Goal: Task Accomplishment & Management: Manage account settings

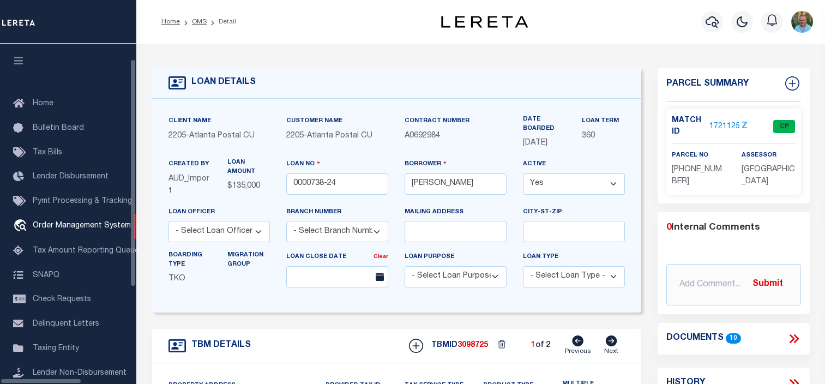
select select "NonEscrow"
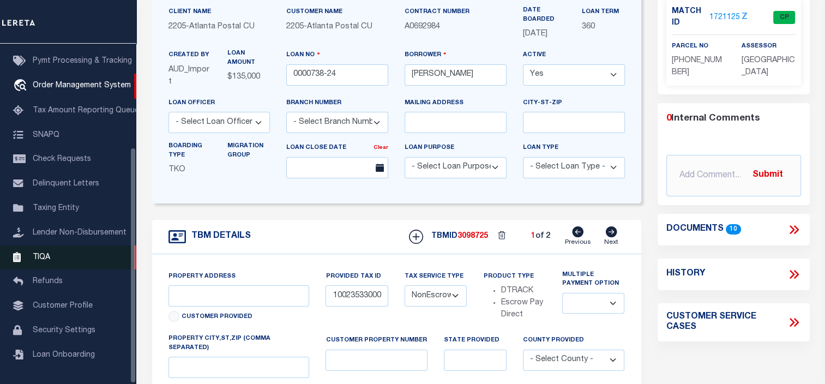
scroll to position [149, 0]
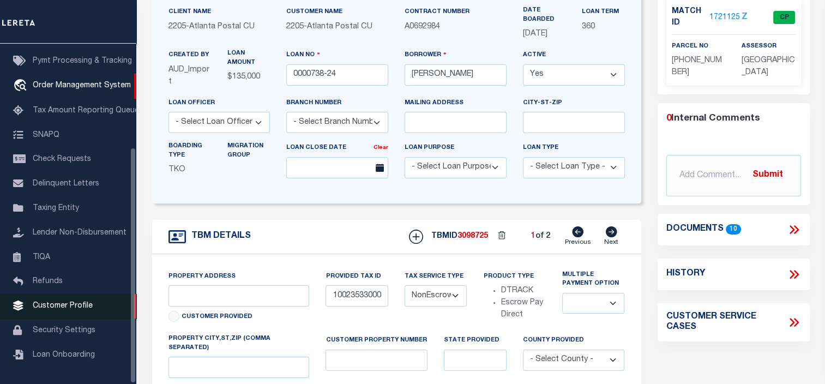
click at [57, 302] on span "Customer Profile" at bounding box center [63, 306] width 60 height 8
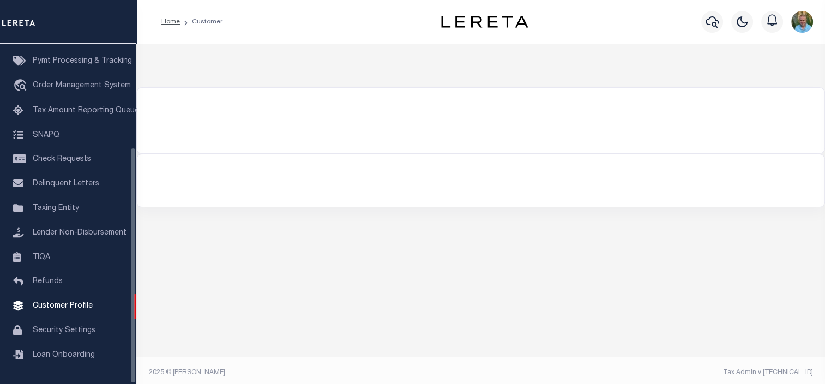
scroll to position [149, 0]
type input "illia"
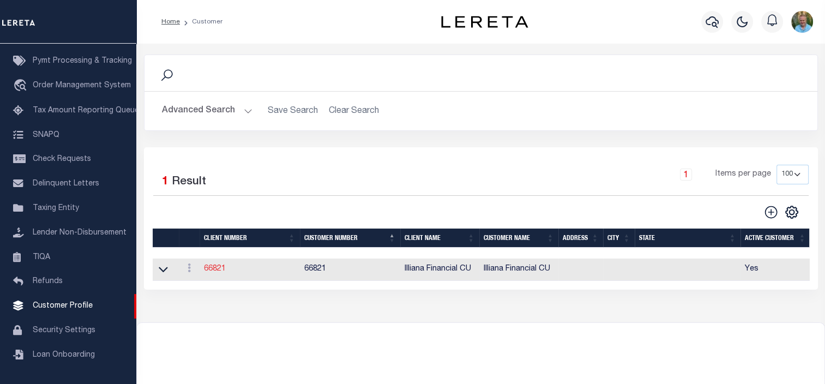
click at [207, 266] on link "66821" at bounding box center [215, 269] width 22 height 8
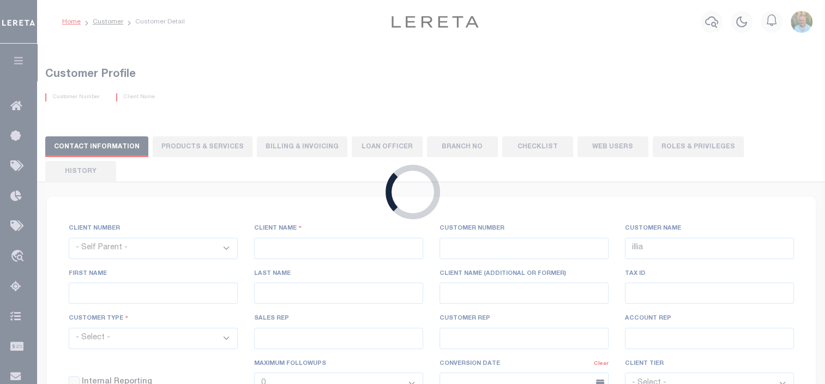
select select
type input "Illiana Financial CU"
type input "66821"
type input "Illiana Financial CU"
type input "Aliska J"
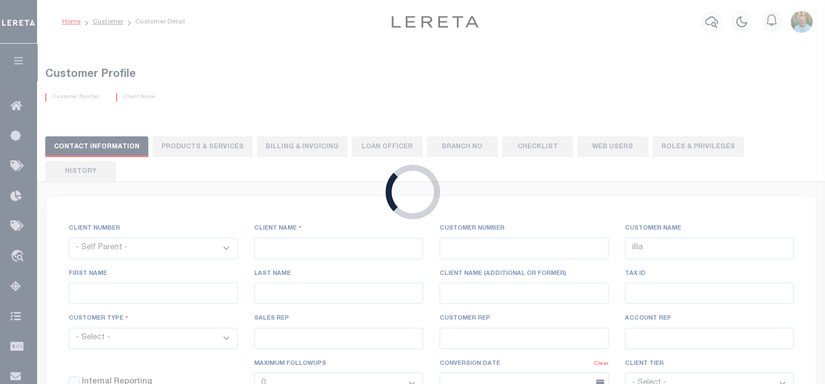
type input "Rice"
select select "Mixed Portfolio"
type input "Adam Villaneda"
type input "Customer Service"
select select "Tier 3"
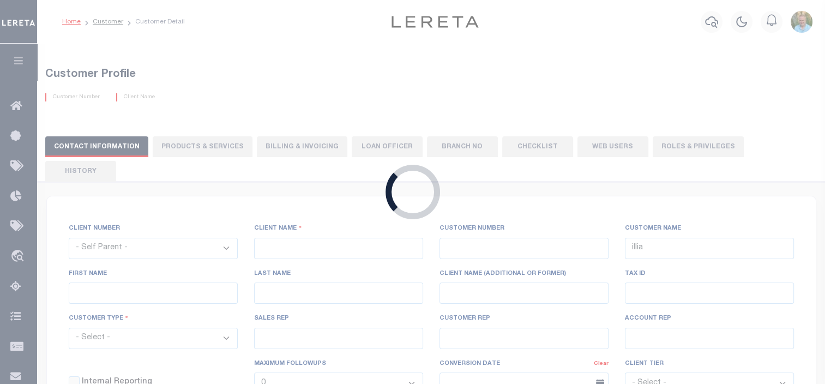
checkbox input "true"
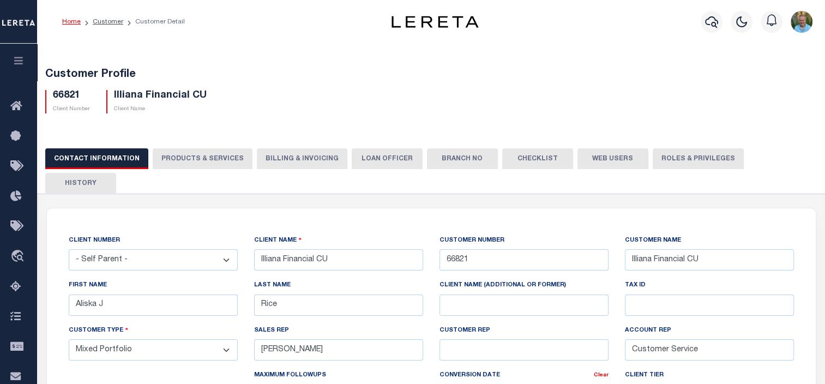
click at [201, 161] on button "PRODUCTS & SERVICES" at bounding box center [203, 158] width 100 height 21
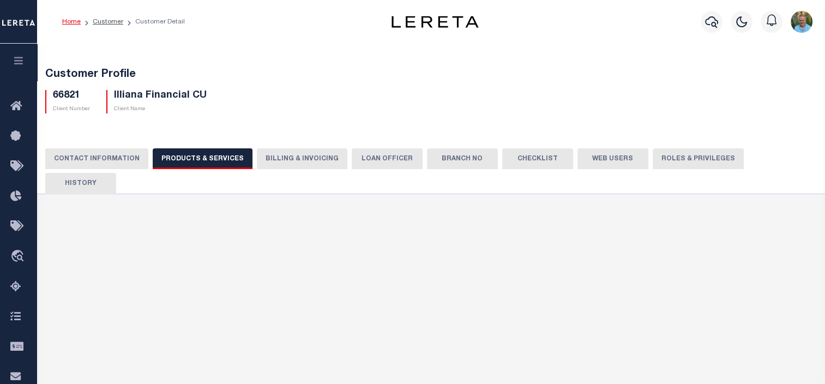
select select "STX"
radio input "true"
checkbox input "true"
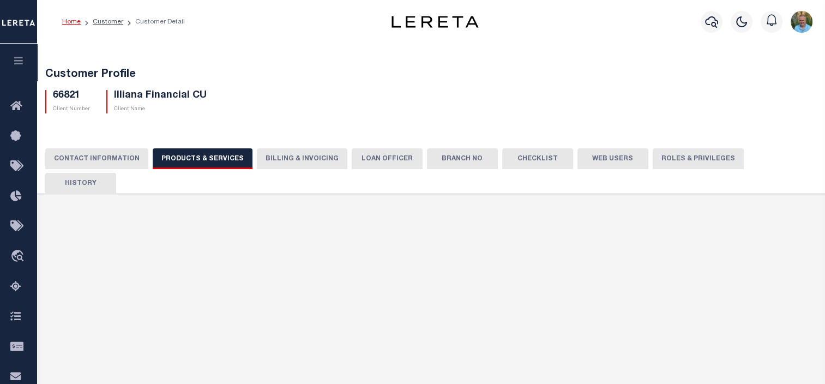
checkbox input "true"
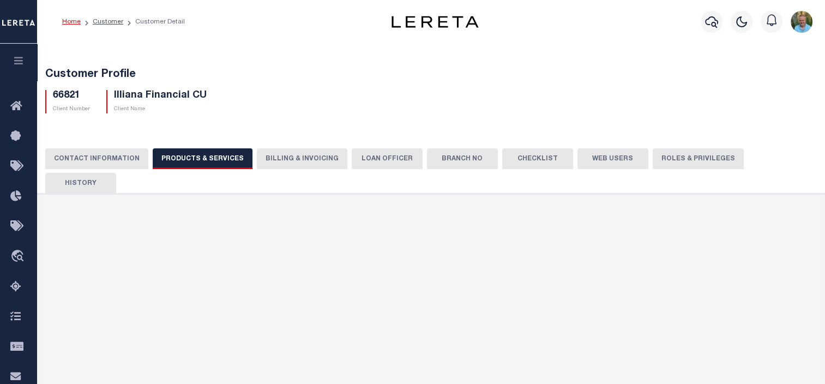
checkbox input "true"
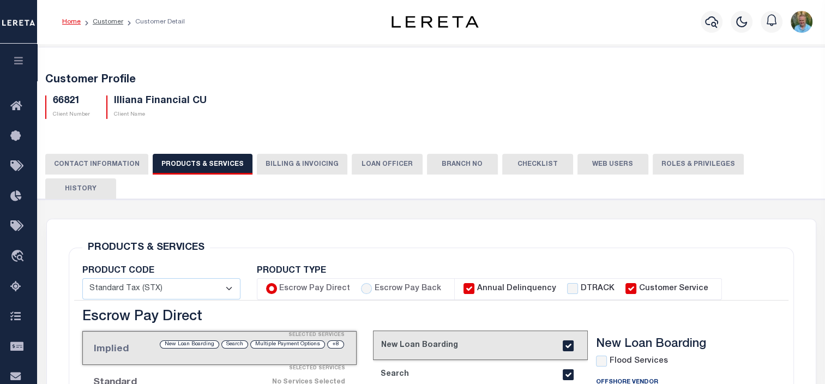
click at [299, 162] on button "Billing & Invoicing" at bounding box center [302, 164] width 91 height 21
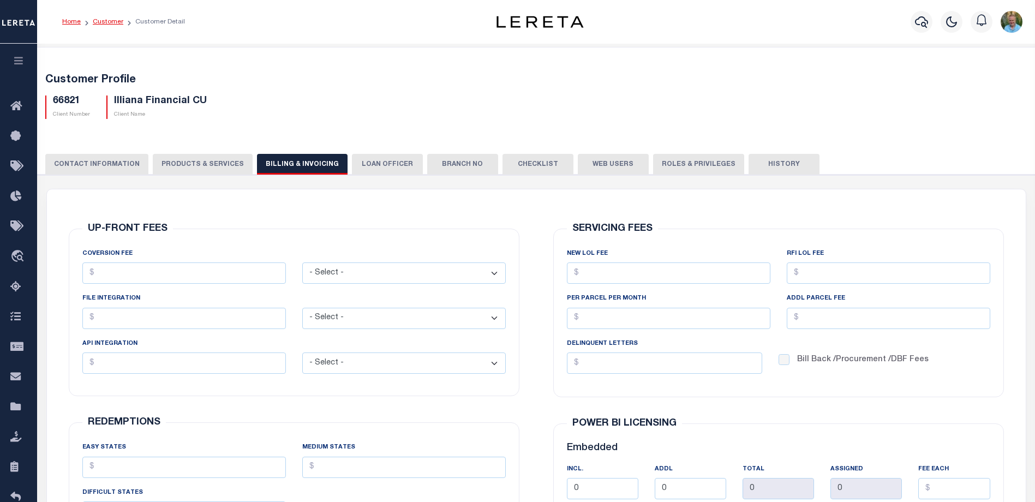
click at [101, 23] on link "Customer" at bounding box center [108, 22] width 31 height 7
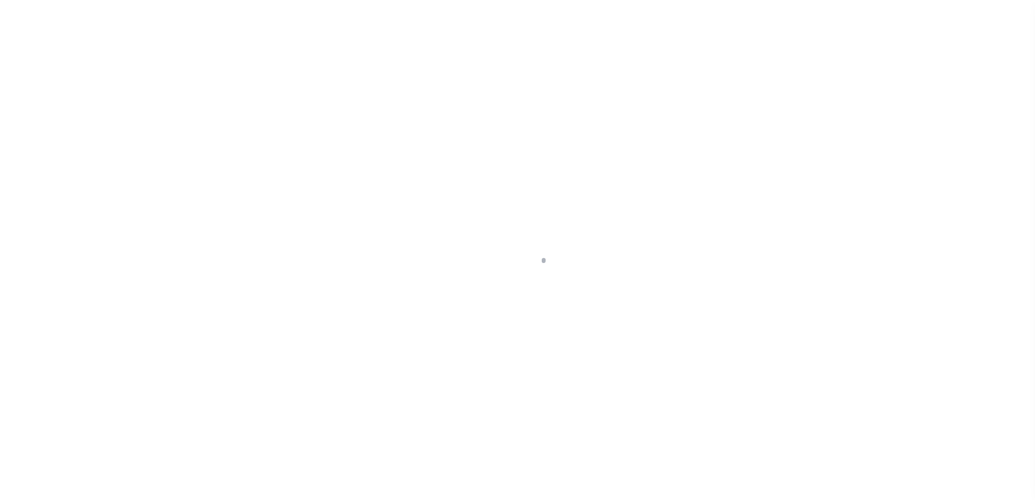
scroll to position [29, 0]
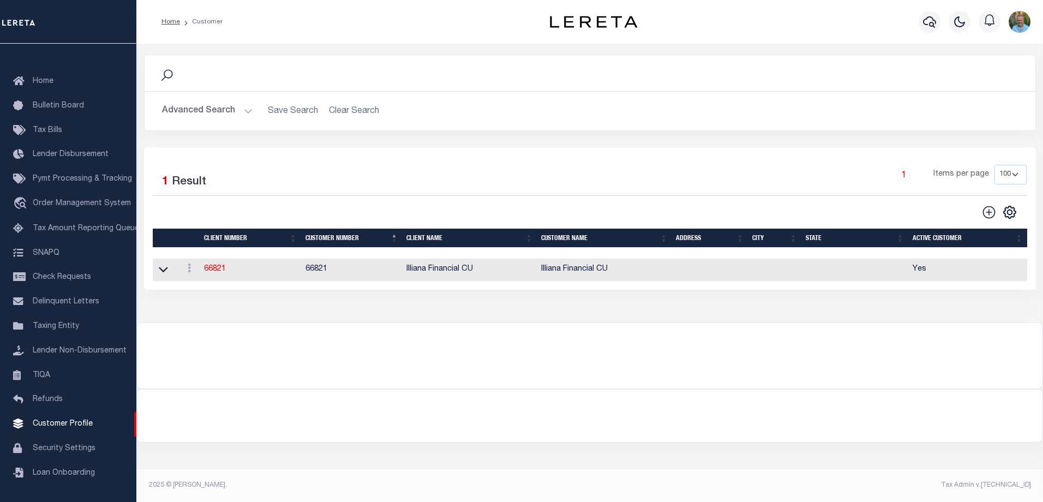
click at [190, 110] on button "Advanced Search" at bounding box center [207, 110] width 91 height 21
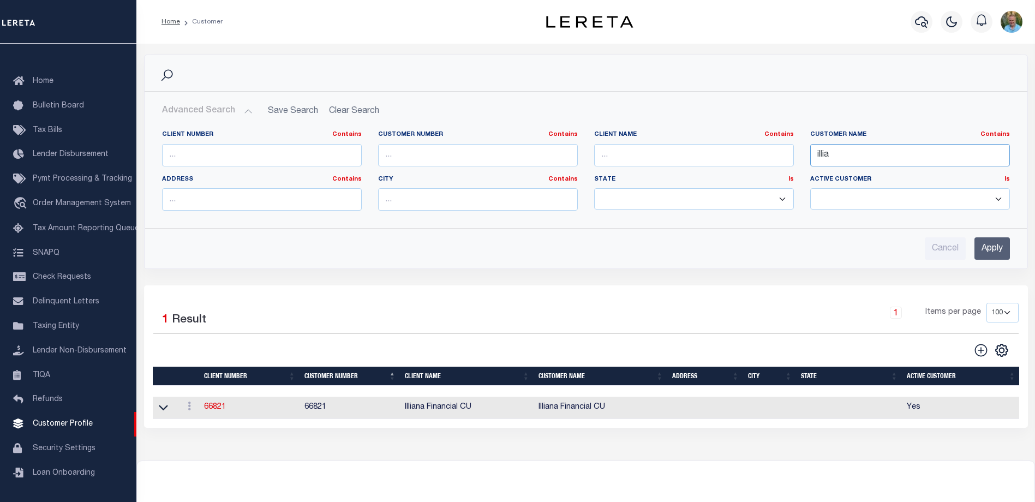
drag, startPoint x: 846, startPoint y: 155, endPoint x: 798, endPoint y: 155, distance: 47.5
click at [798, 155] on div "Client Number Contains Contains Is Customer Number Contains Contains Is Contains" at bounding box center [586, 174] width 864 height 89
type input "lima one"
click at [989, 250] on input "Apply" at bounding box center [991, 248] width 35 height 22
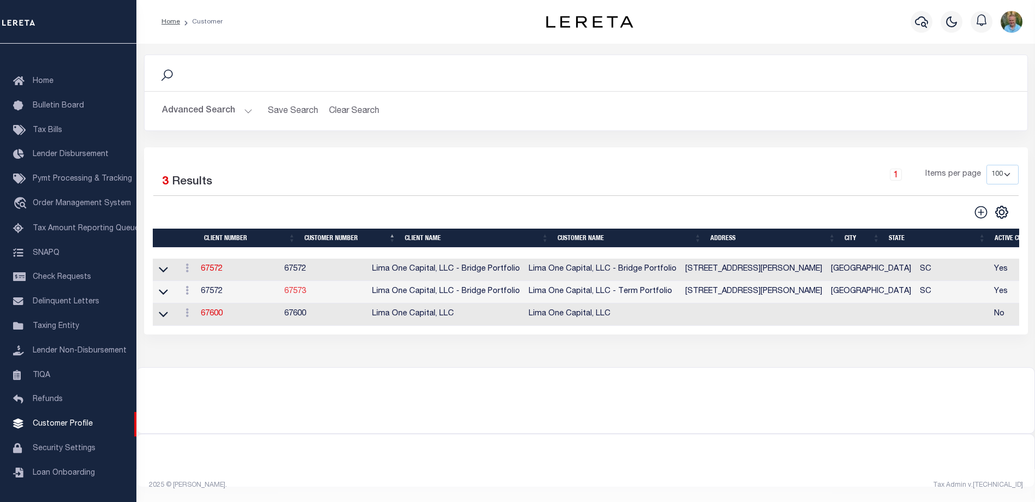
click at [306, 292] on link "67573" at bounding box center [295, 291] width 22 height 8
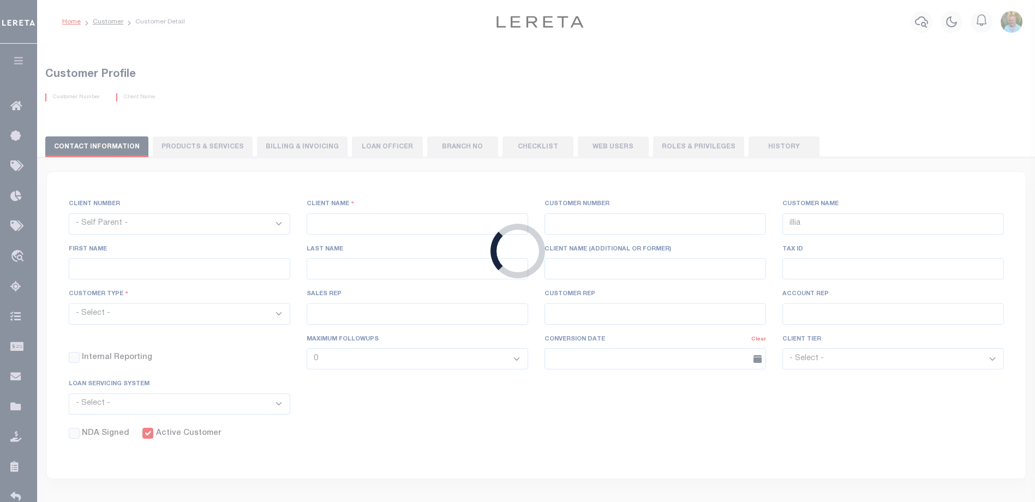
select select "2284"
type input "Lima One Capital, LLC - Bridge Portfolio"
type input "67573"
type input "Lima One Capital, LLC - Term Portfolio"
type input "Dave"
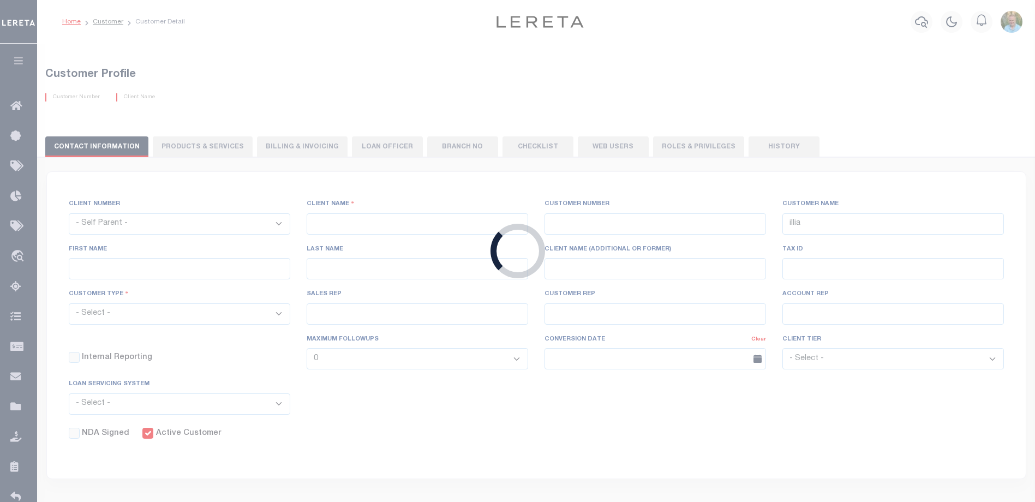
type input "[PERSON_NAME]"
type input "Term Portfolio"
select select "Residential"
type input "Sean Galaise"
type input "Lindy Cloyd"
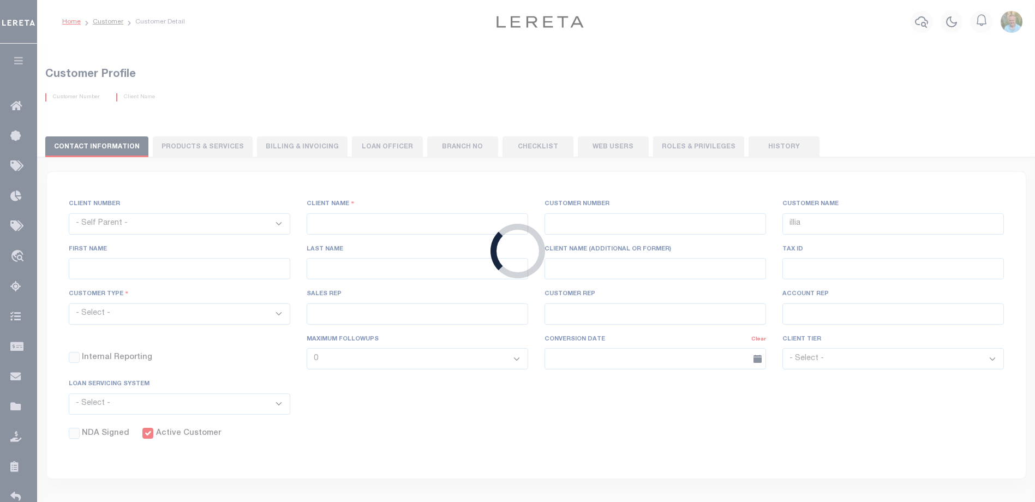
select select "Tier 3"
select select "OTH"
checkbox input "true"
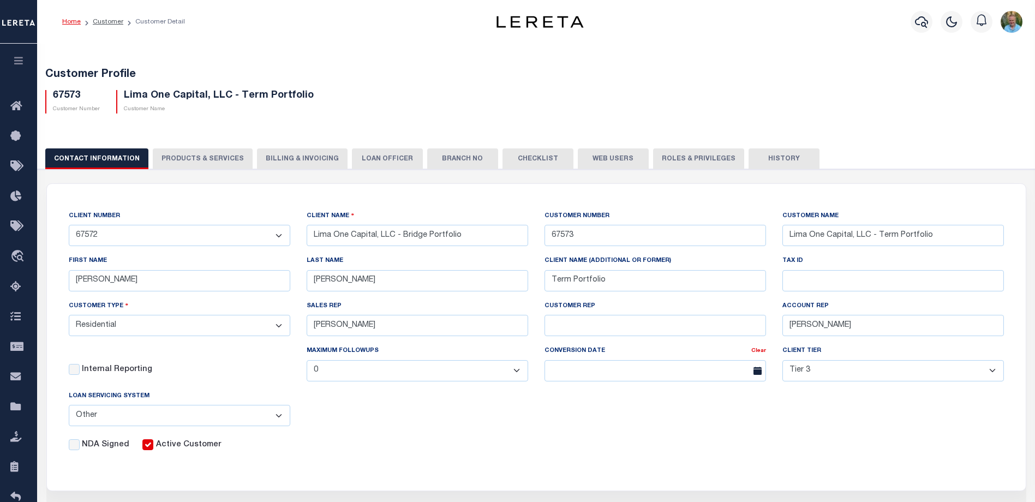
click at [260, 157] on button "Billing & Invoicing" at bounding box center [302, 158] width 91 height 21
